Goal: Task Accomplishment & Management: Use online tool/utility

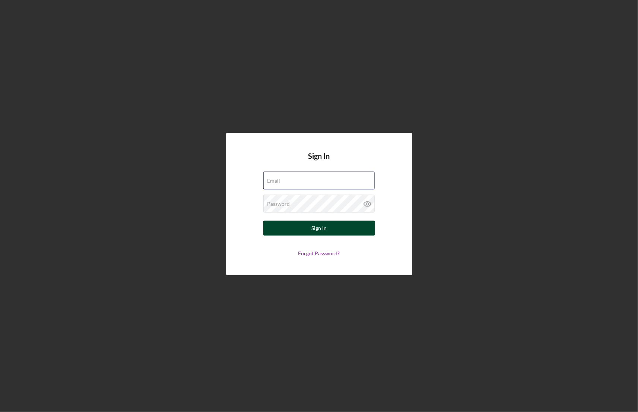
type input "[EMAIL_ADDRESS][DOMAIN_NAME]"
click at [316, 227] on div "Sign In" at bounding box center [318, 228] width 15 height 15
